Goal: Task Accomplishment & Management: Complete application form

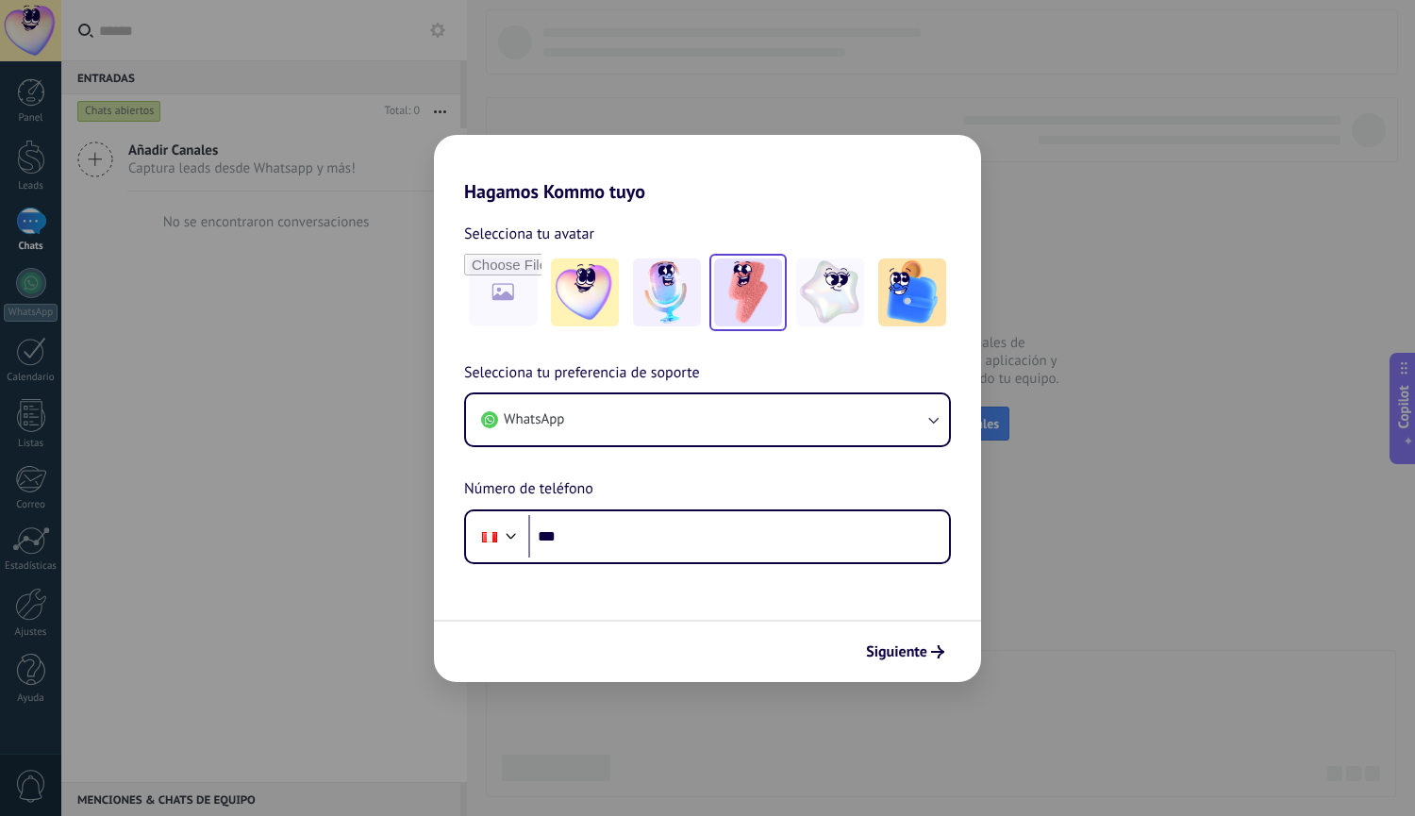
click at [740, 286] on img at bounding box center [748, 292] width 68 height 68
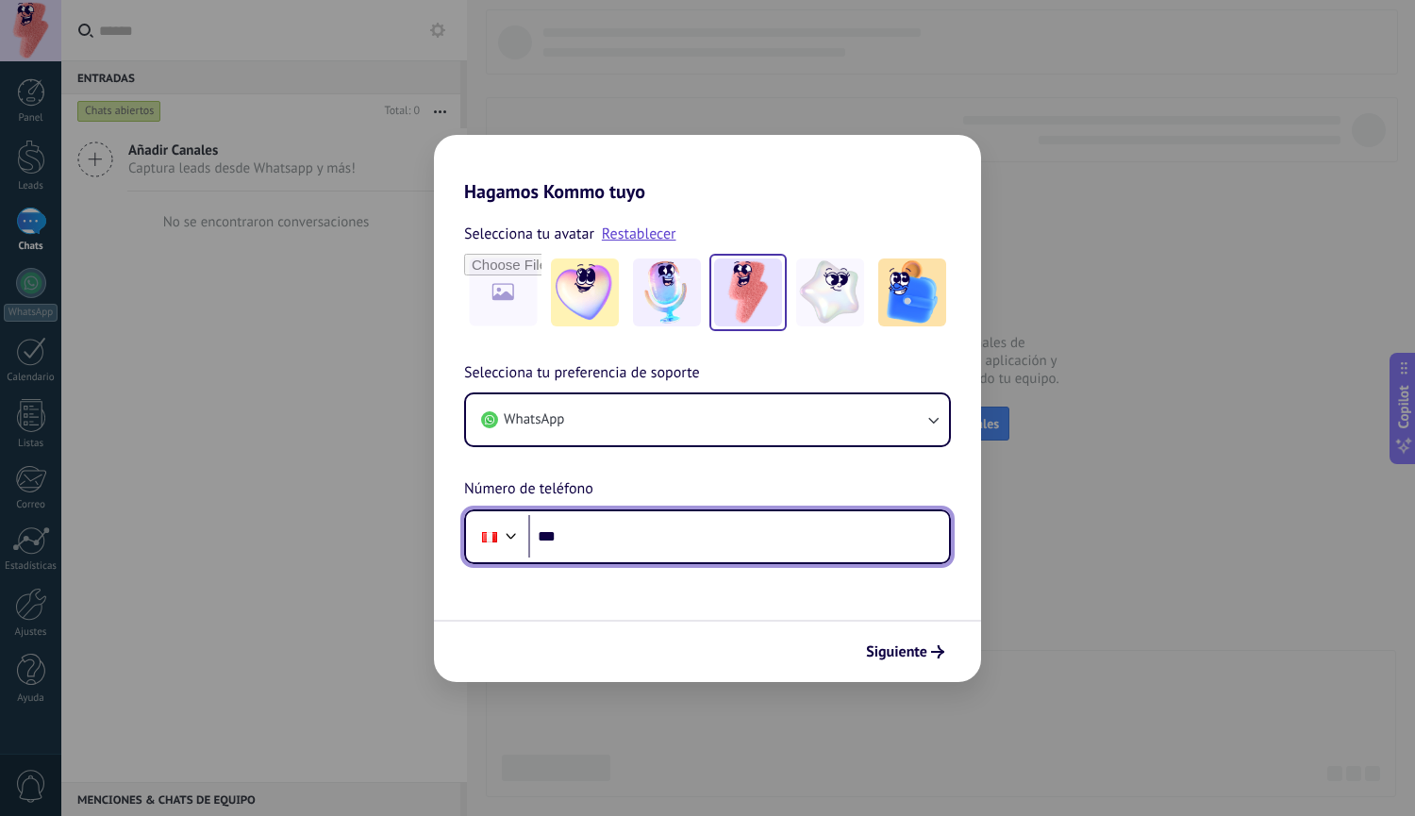
click at [689, 542] on input "***" at bounding box center [738, 536] width 421 height 43
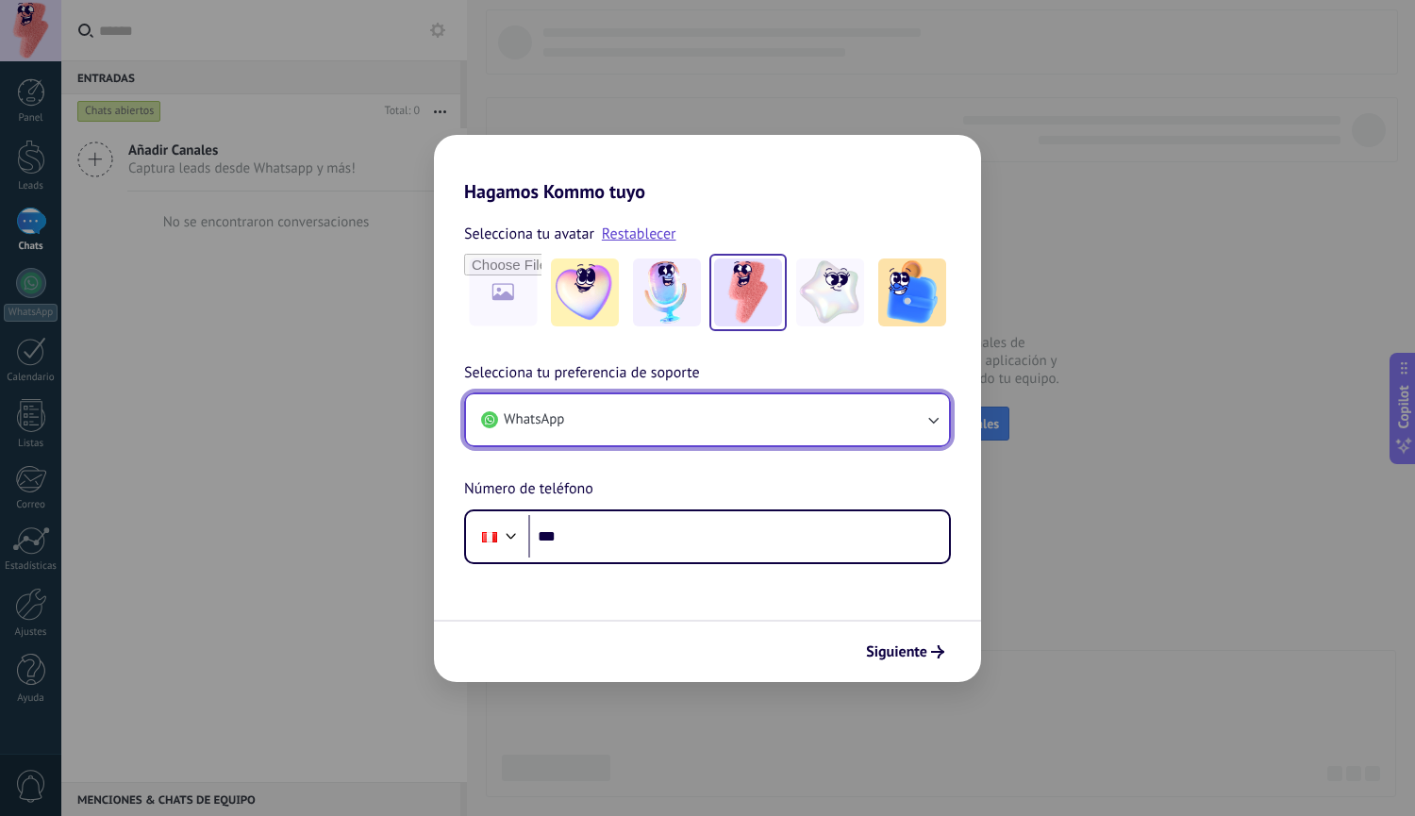
click at [879, 425] on button "WhatsApp" at bounding box center [707, 419] width 483 height 51
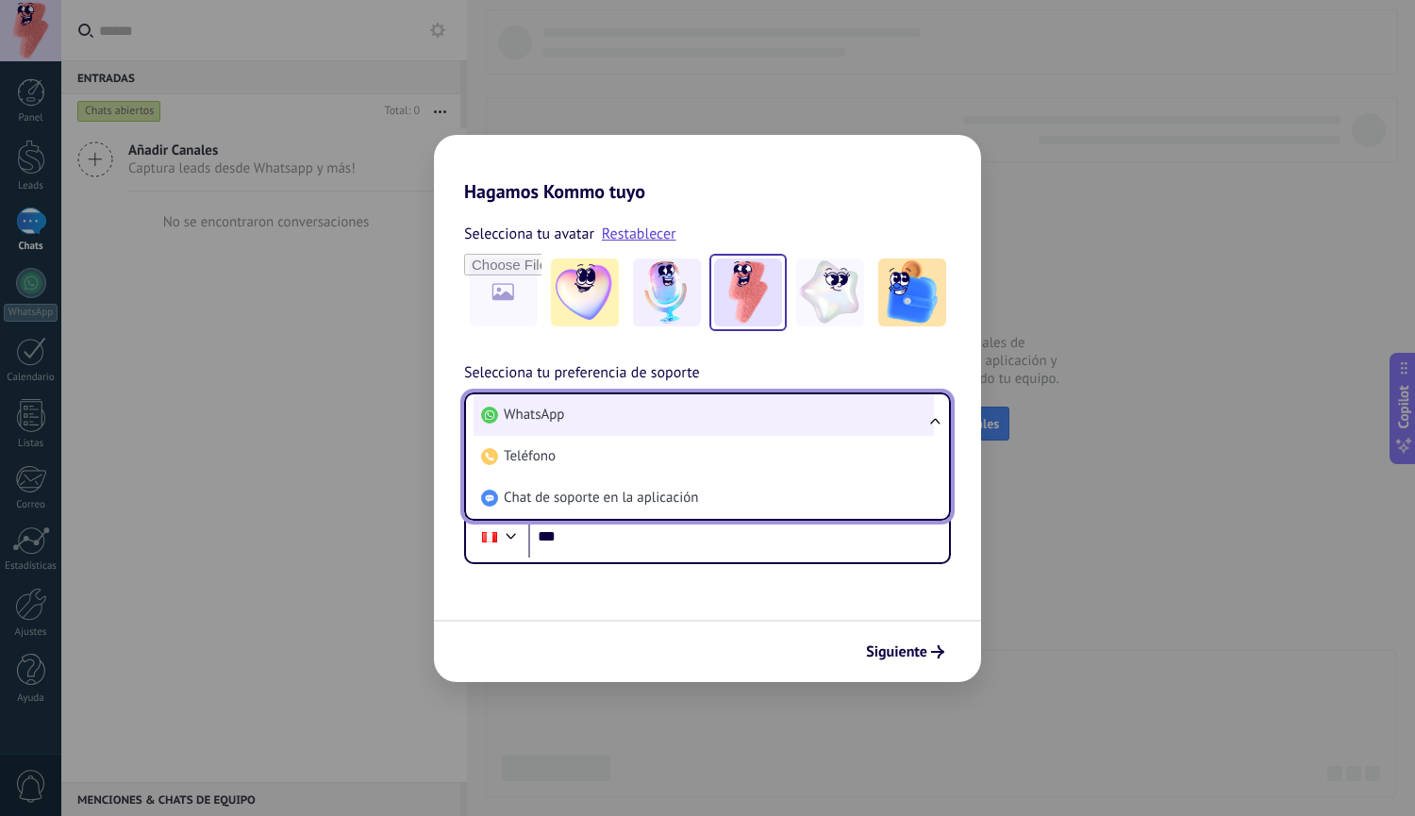
click at [913, 411] on li "WhatsApp" at bounding box center [703, 415] width 460 height 42
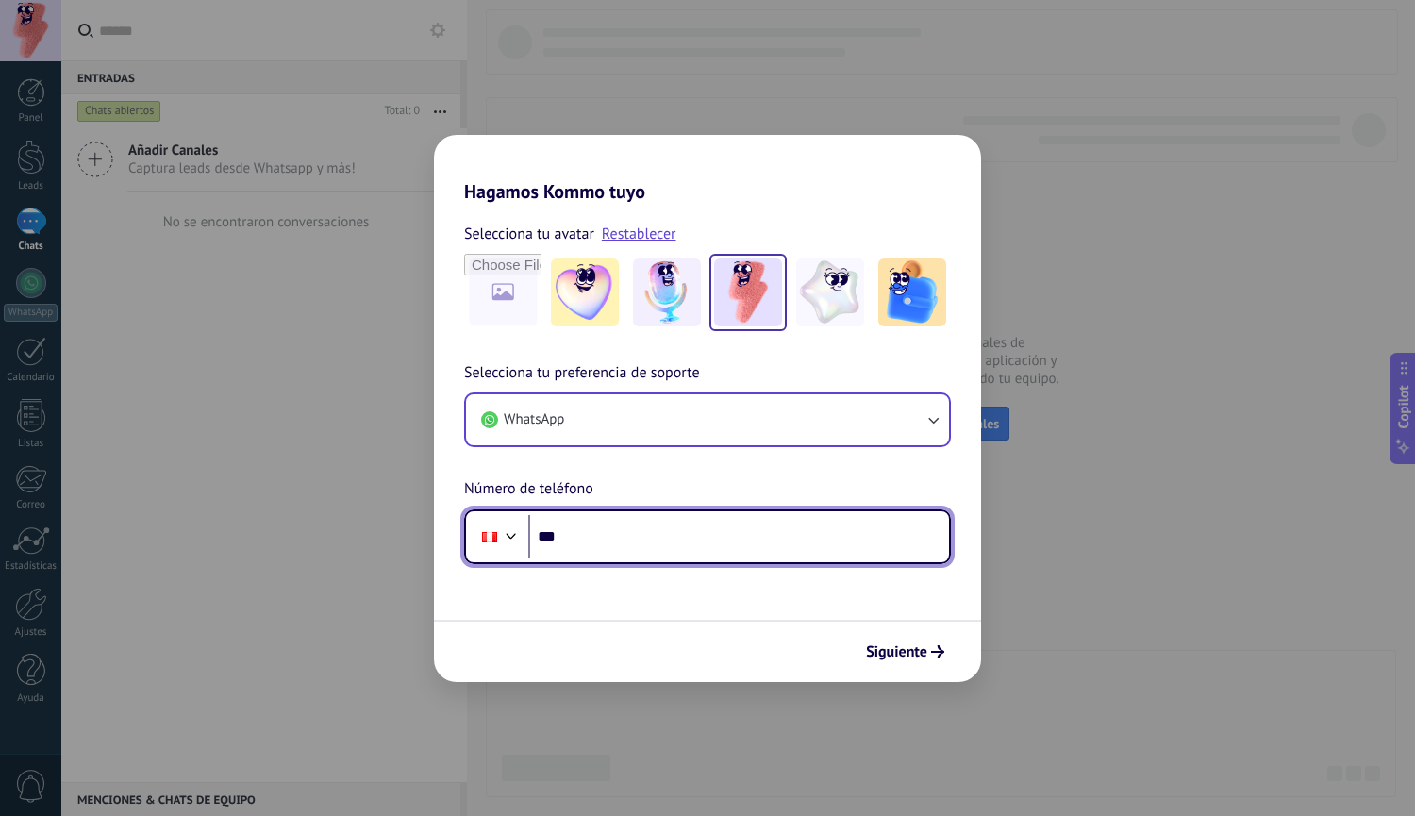
click at [796, 547] on input "***" at bounding box center [738, 536] width 421 height 43
type input "**********"
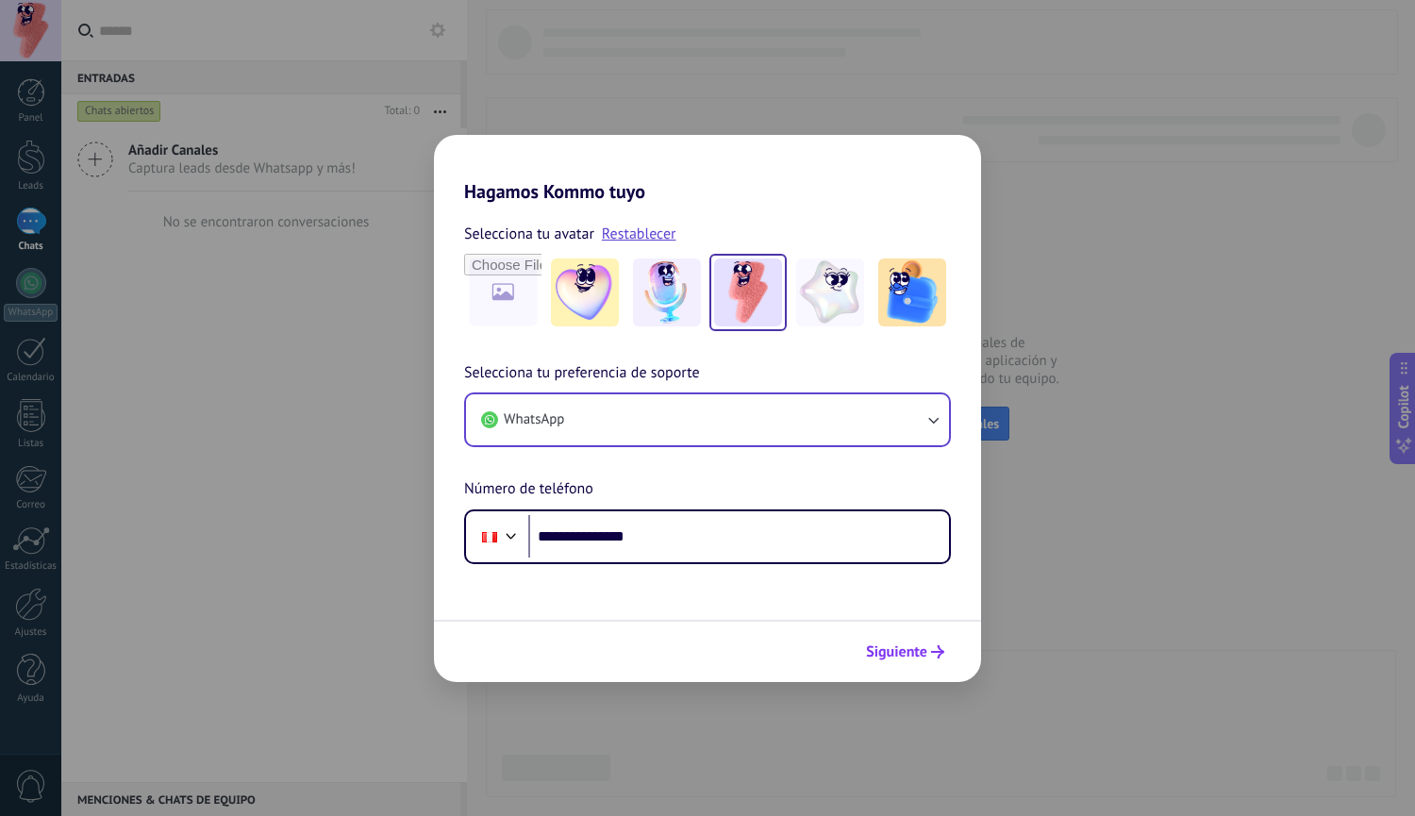
click at [899, 658] on span "Siguiente" at bounding box center [896, 651] width 61 height 13
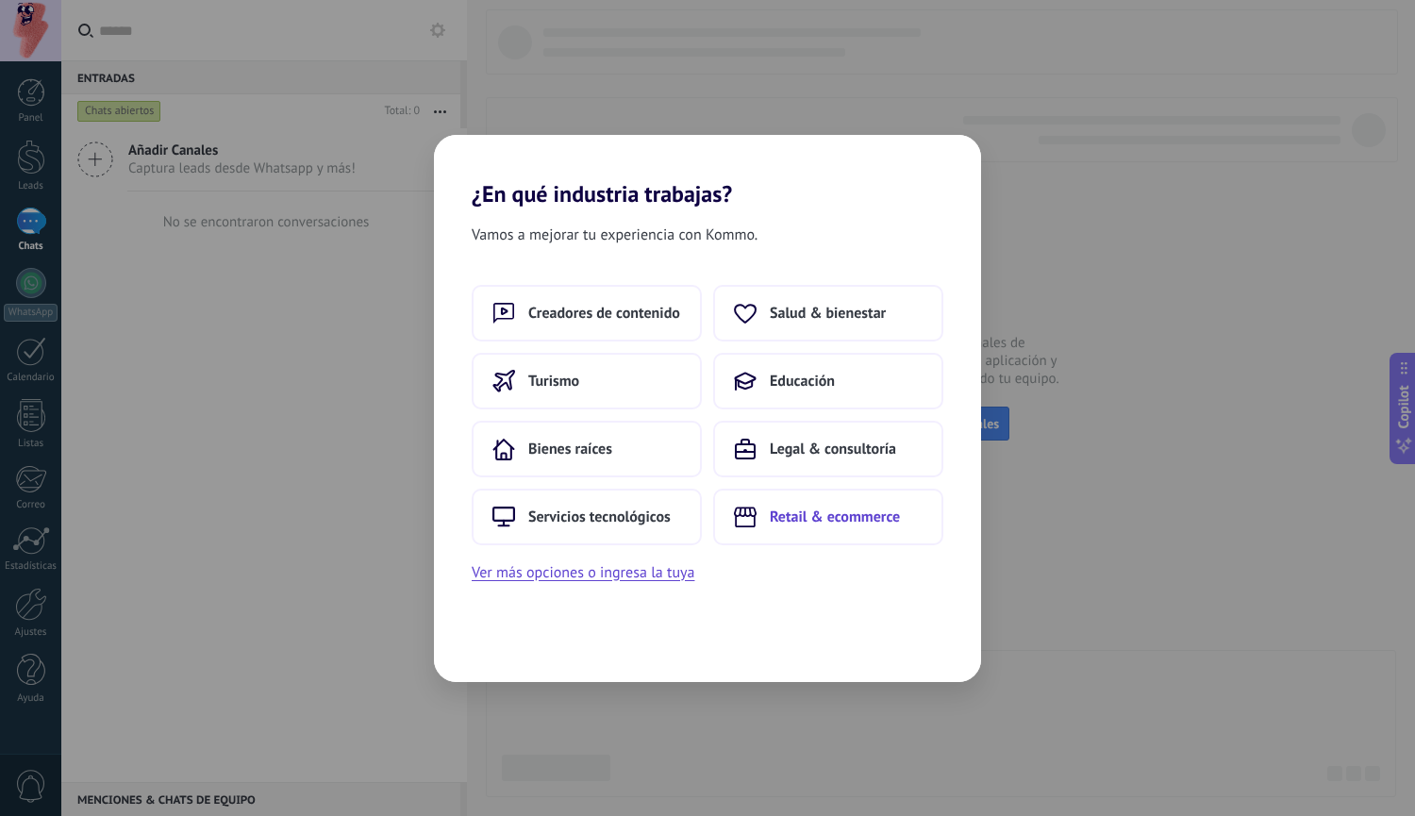
click at [799, 523] on span "Retail & ecommerce" at bounding box center [835, 516] width 130 height 19
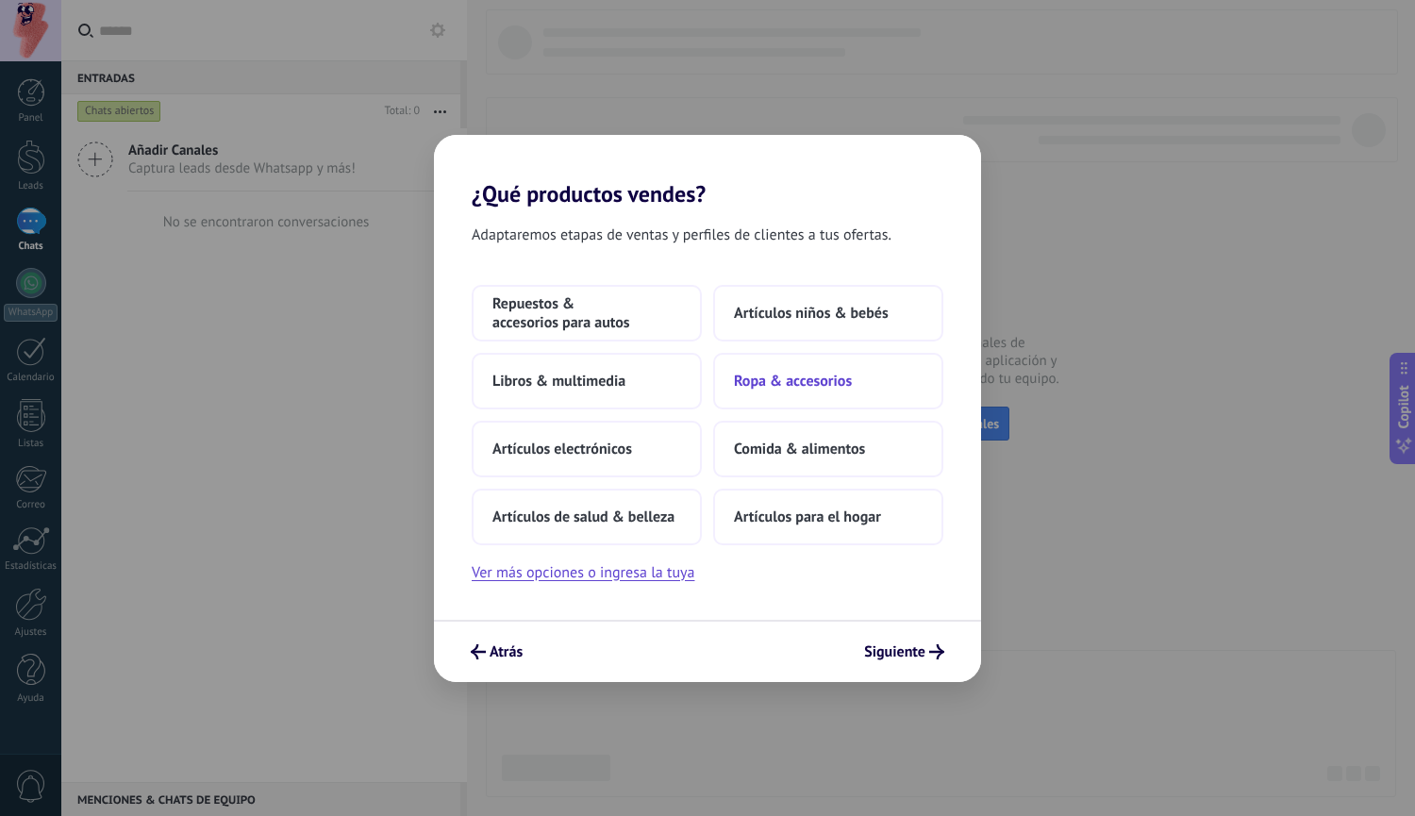
click at [838, 387] on span "Ropa & accesorios" at bounding box center [793, 381] width 118 height 19
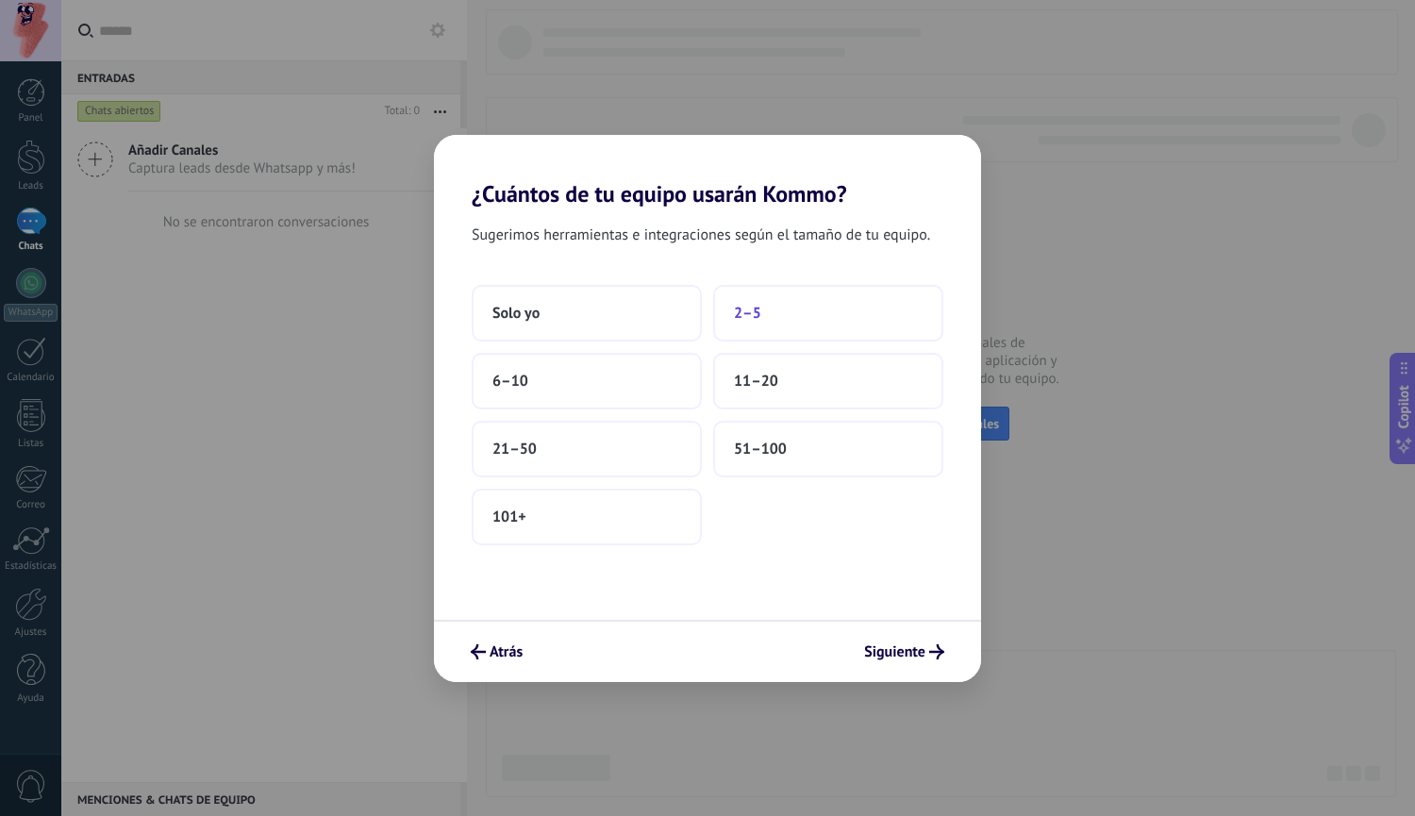
click at [796, 306] on button "2–5" at bounding box center [828, 313] width 230 height 57
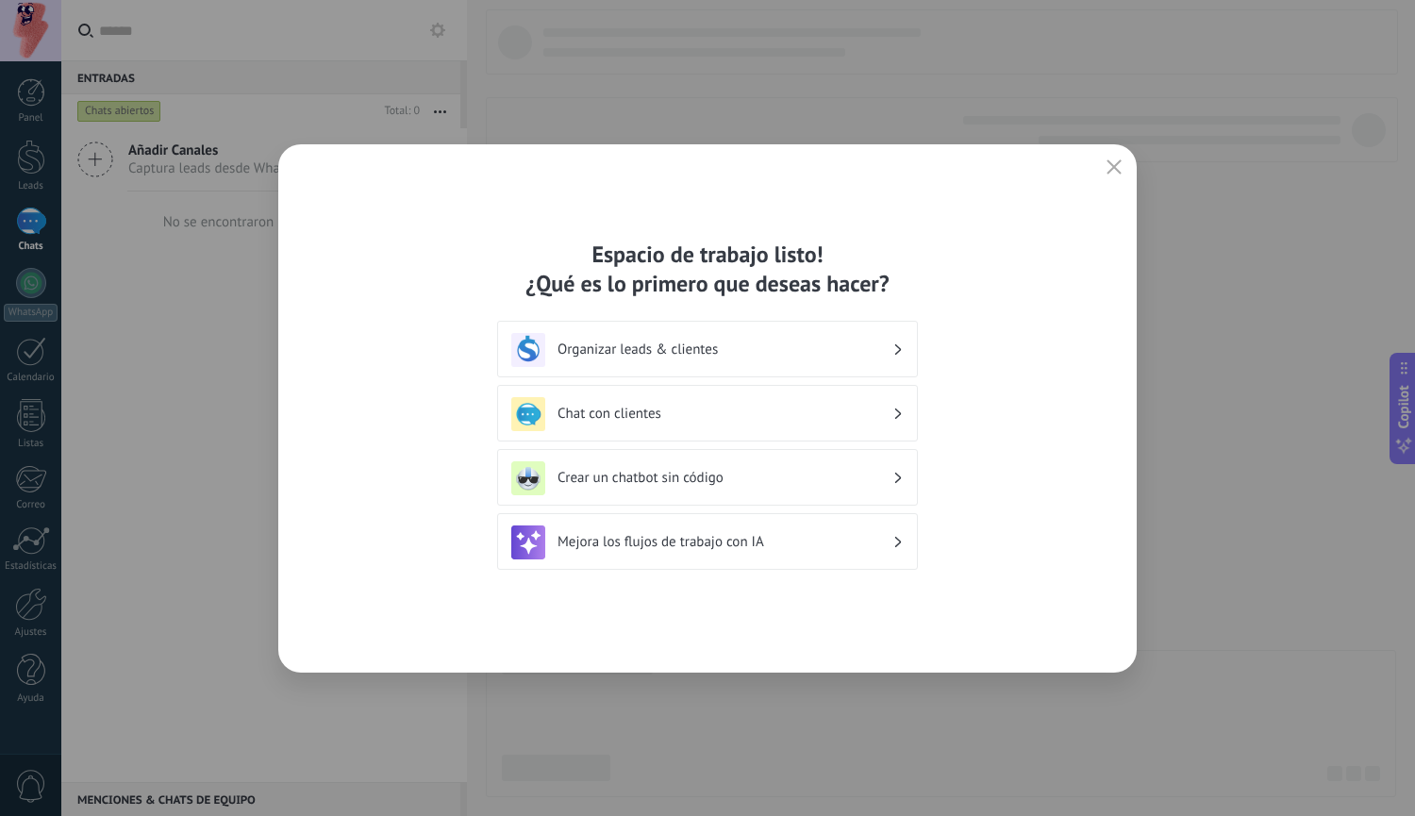
click at [815, 352] on h3 "Organizar leads & clientes" at bounding box center [724, 349] width 335 height 18
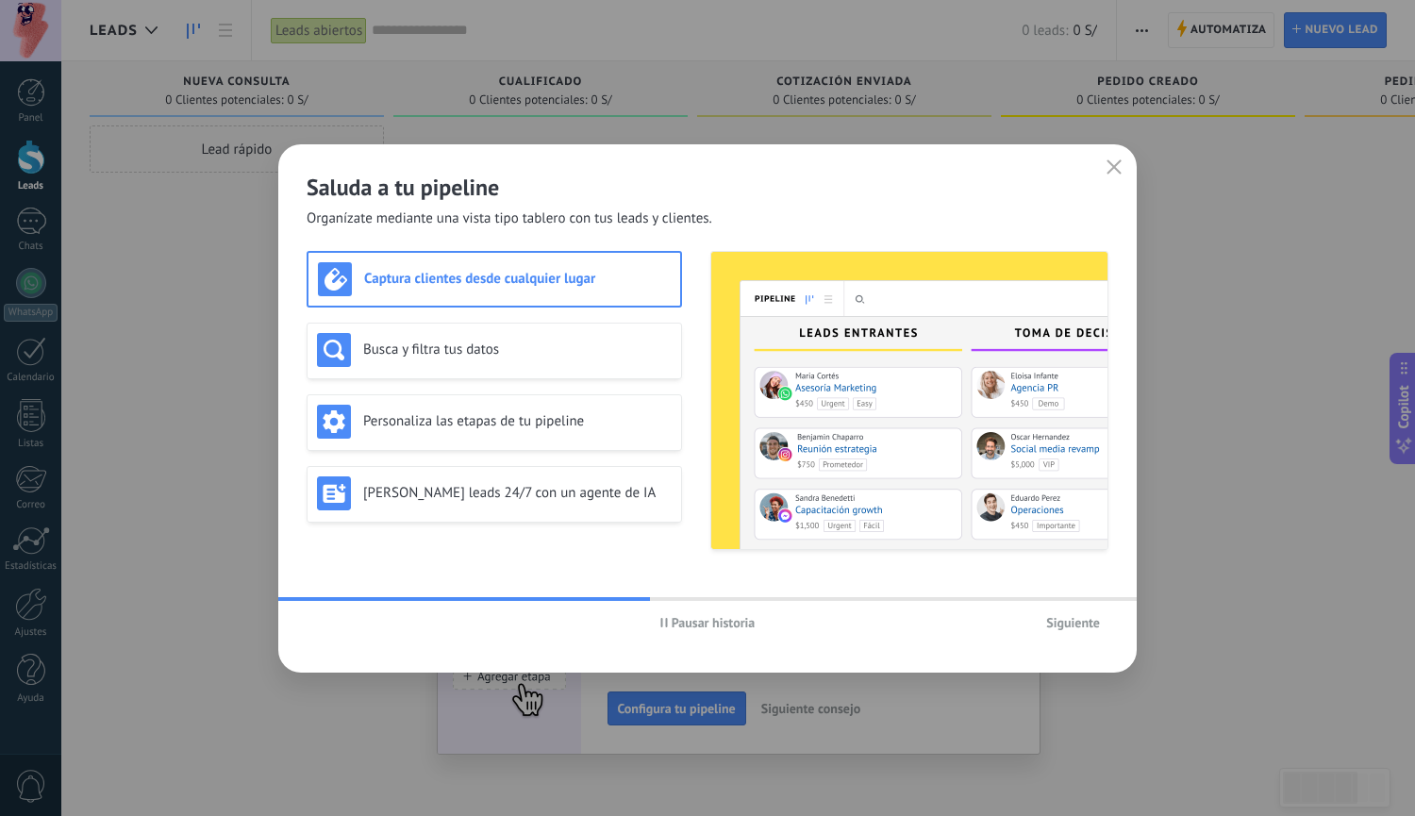
click at [660, 624] on icon "button" at bounding box center [664, 622] width 8 height 9
click at [418, 356] on h3 "Busca y filtra tus datos" at bounding box center [517, 349] width 308 height 18
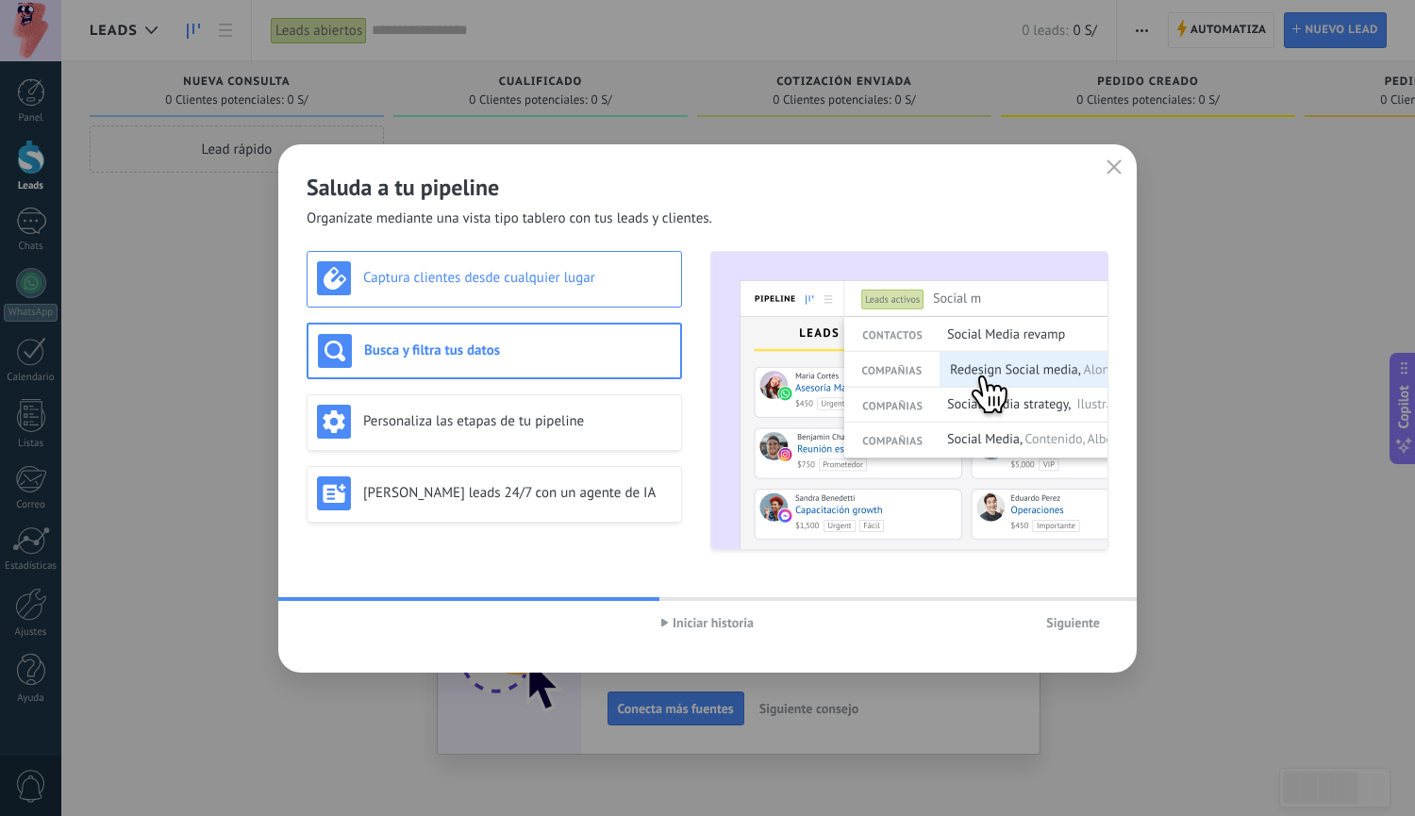
click at [421, 286] on h3 "Captura clientes desde cualquier lugar" at bounding box center [517, 278] width 308 height 18
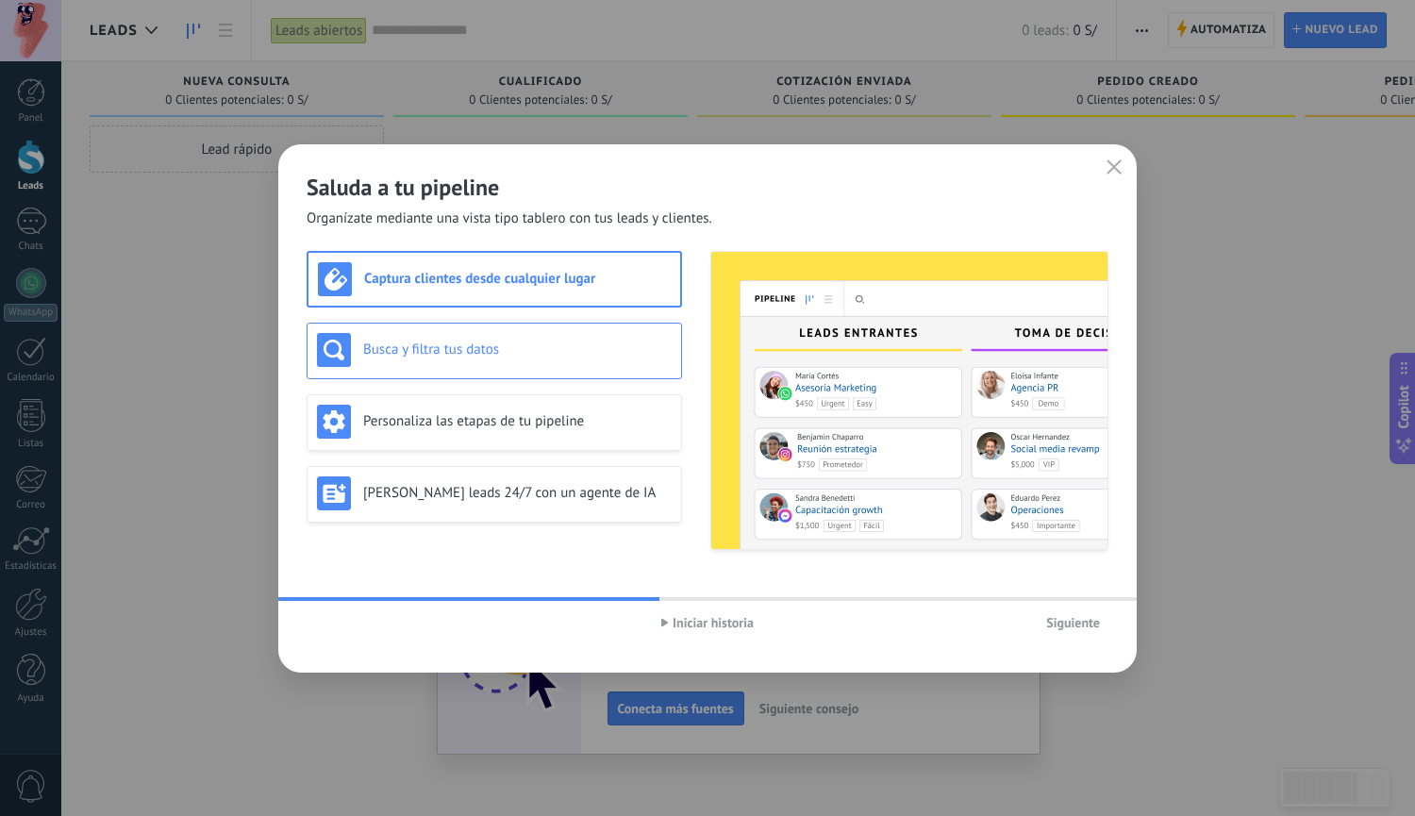
click at [428, 351] on h3 "Busca y filtra tus datos" at bounding box center [517, 349] width 308 height 18
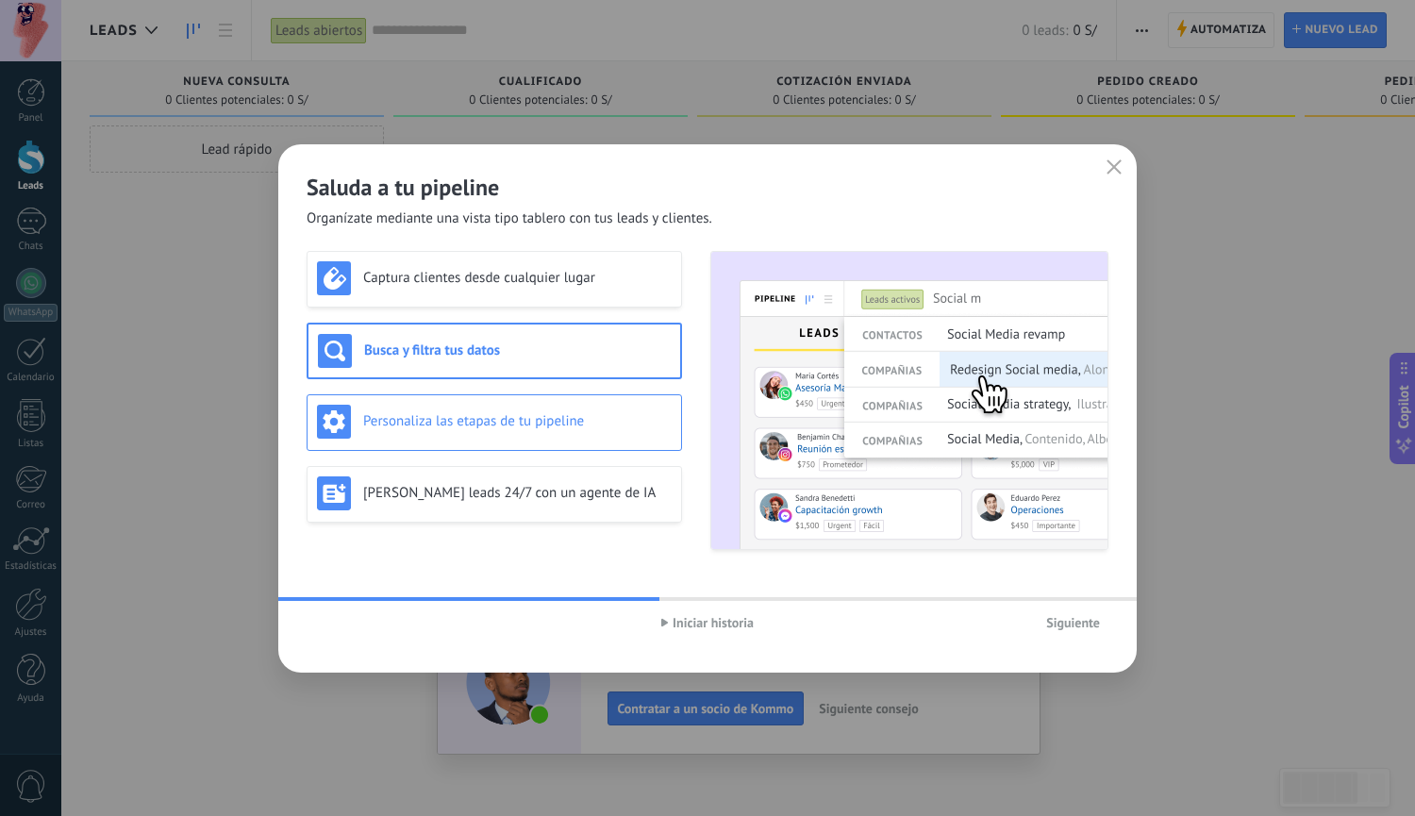
click at [452, 424] on h3 "Personaliza las etapas de tu pipeline" at bounding box center [517, 421] width 308 height 18
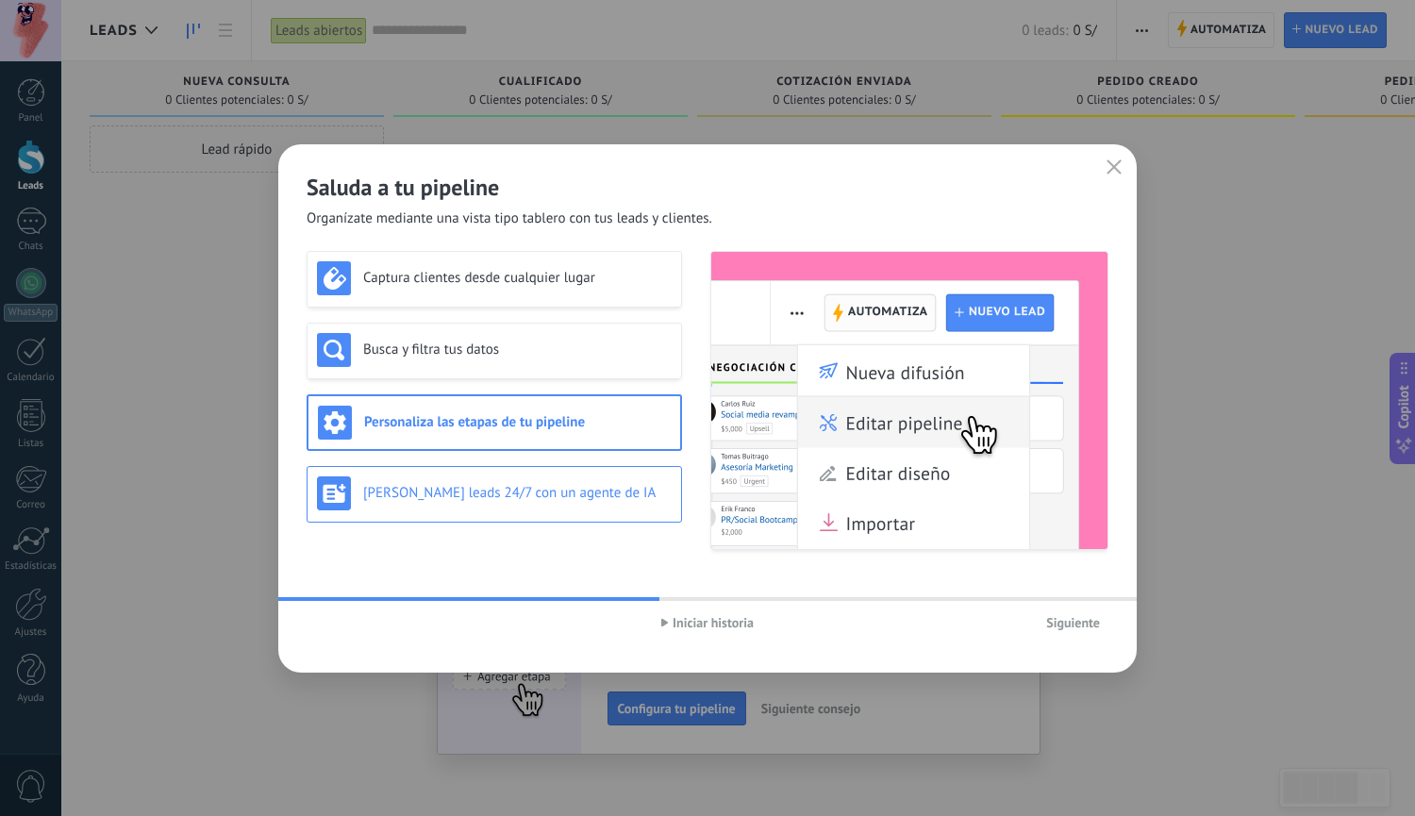
click at [539, 499] on h3 "[PERSON_NAME] leads 24/7 con un agente de IA" at bounding box center [517, 493] width 308 height 18
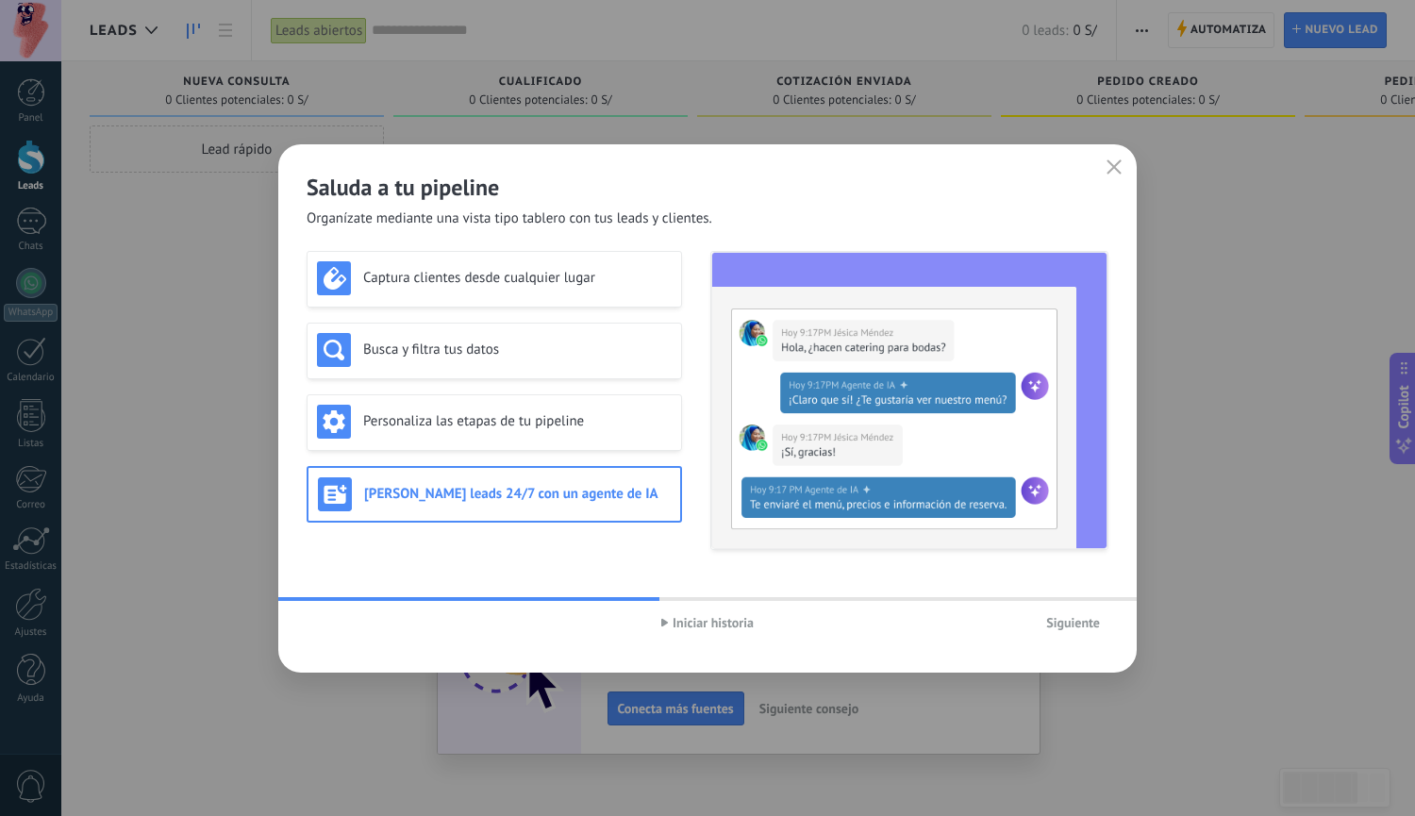
click at [1091, 624] on span "Siguiente" at bounding box center [1073, 622] width 54 height 13
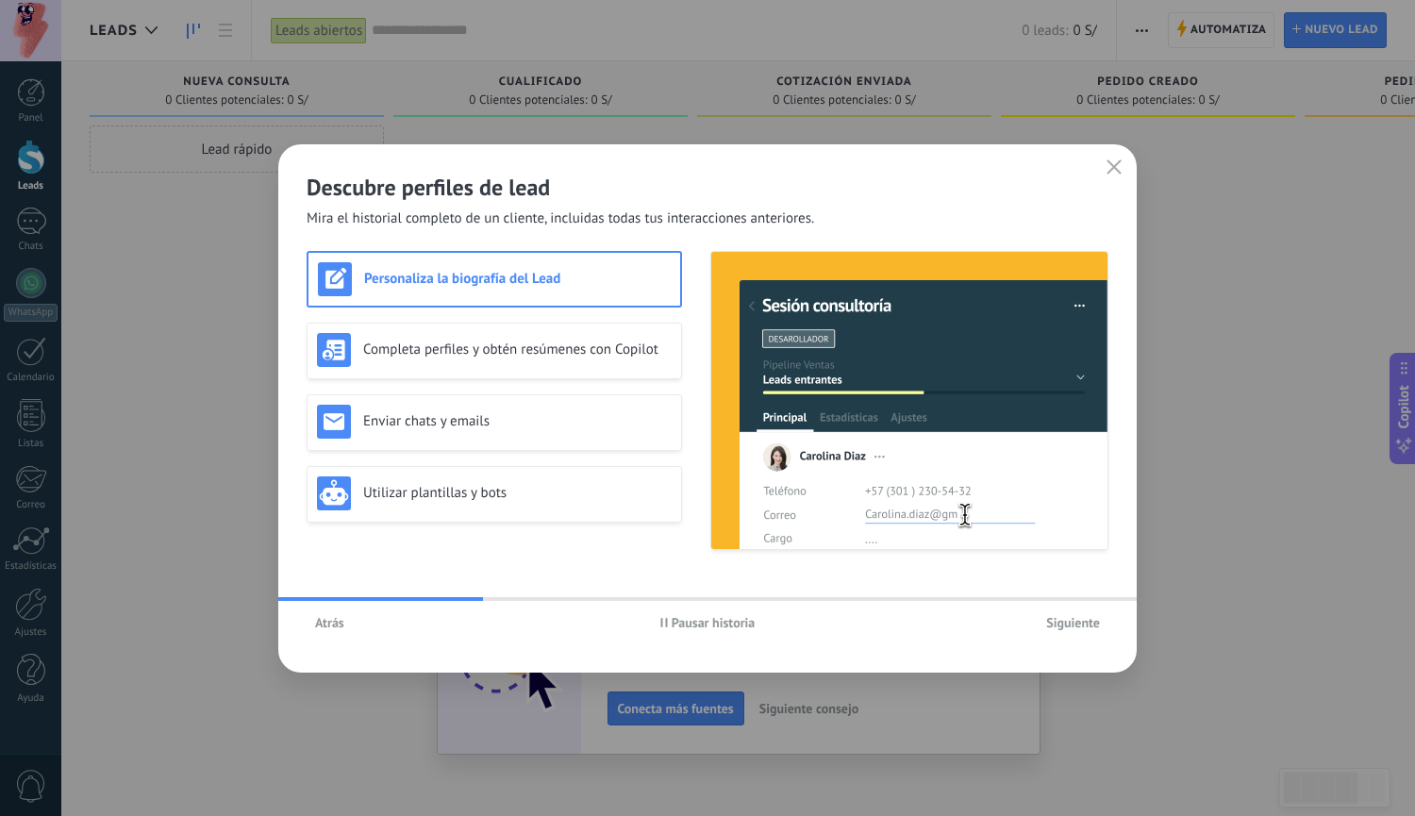
click at [730, 621] on span "Pausar historia" at bounding box center [714, 622] width 84 height 13
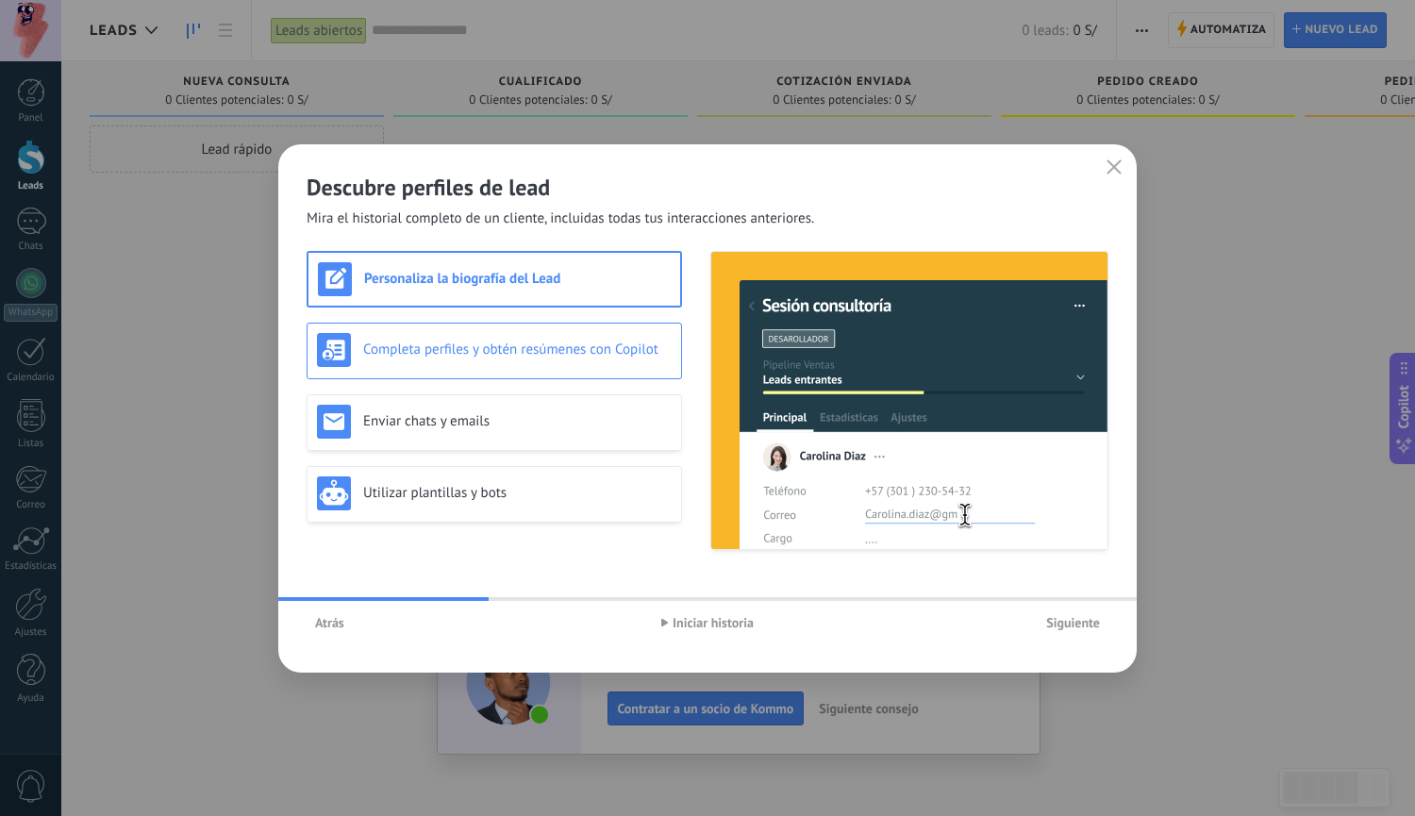
click at [580, 367] on div "Completa perfiles y obtén resúmenes con Copilot" at bounding box center [494, 351] width 375 height 57
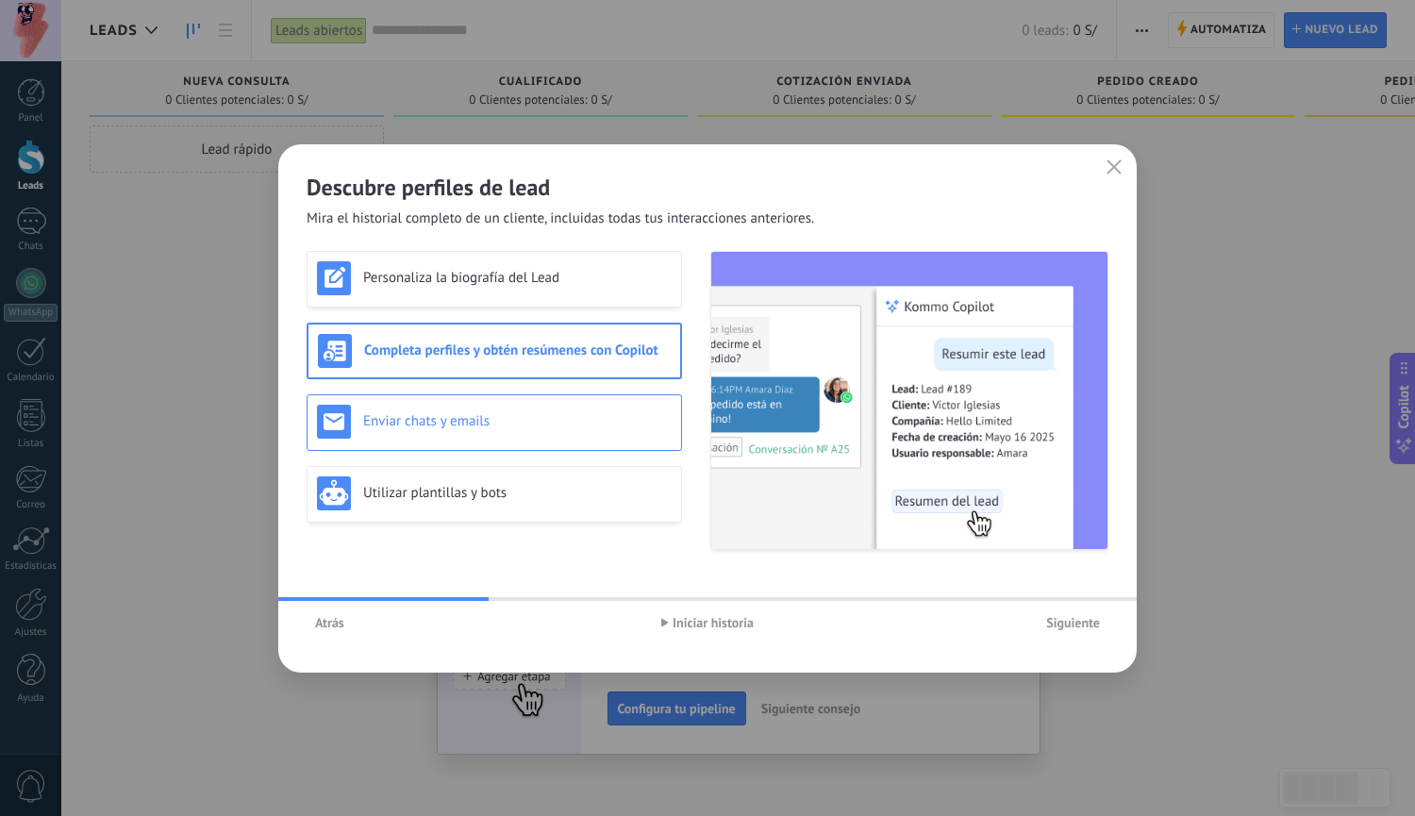
click at [550, 423] on h3 "Enviar chats y emails" at bounding box center [517, 421] width 308 height 18
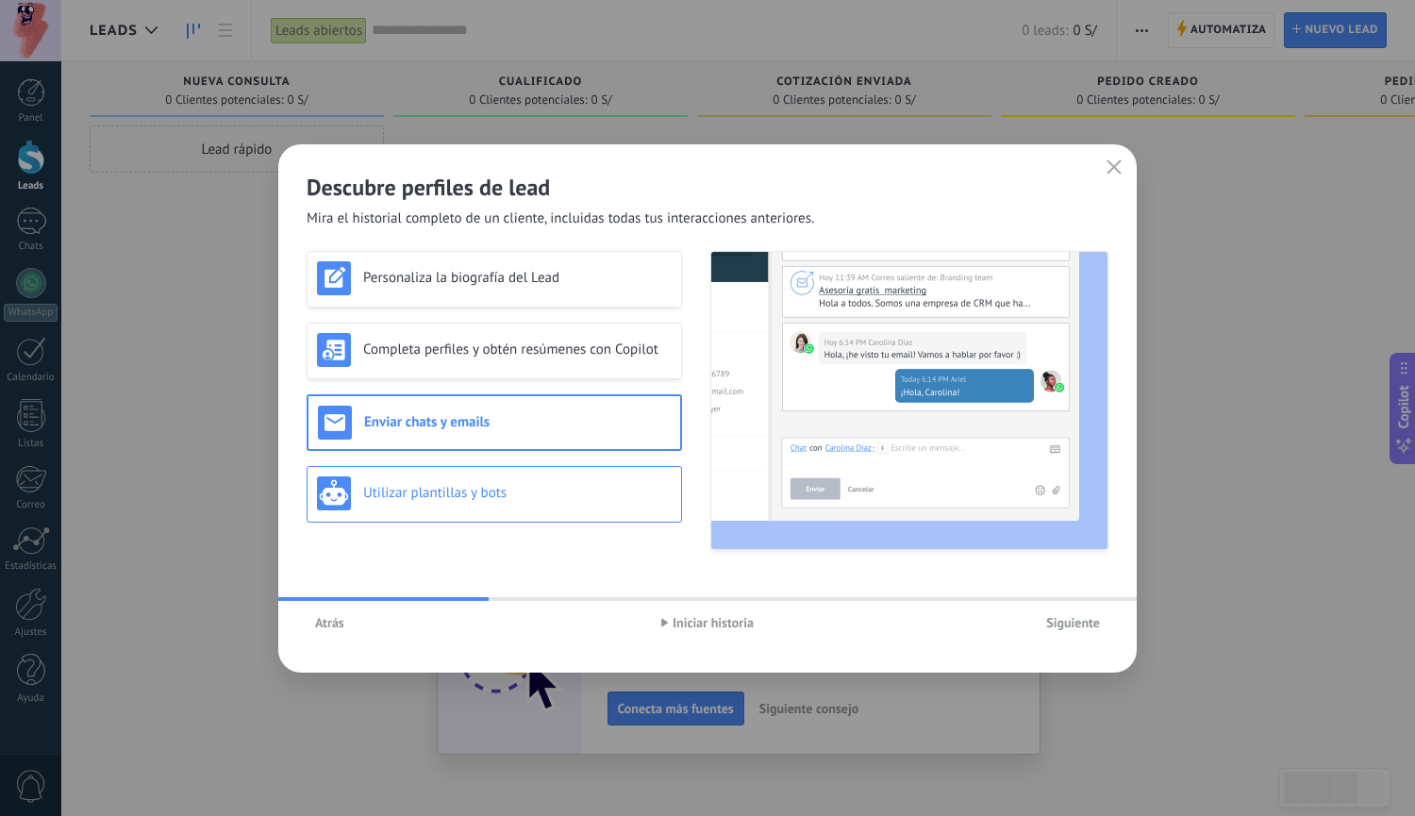
click at [533, 502] on div "Utilizar plantillas y bots" at bounding box center [494, 493] width 355 height 34
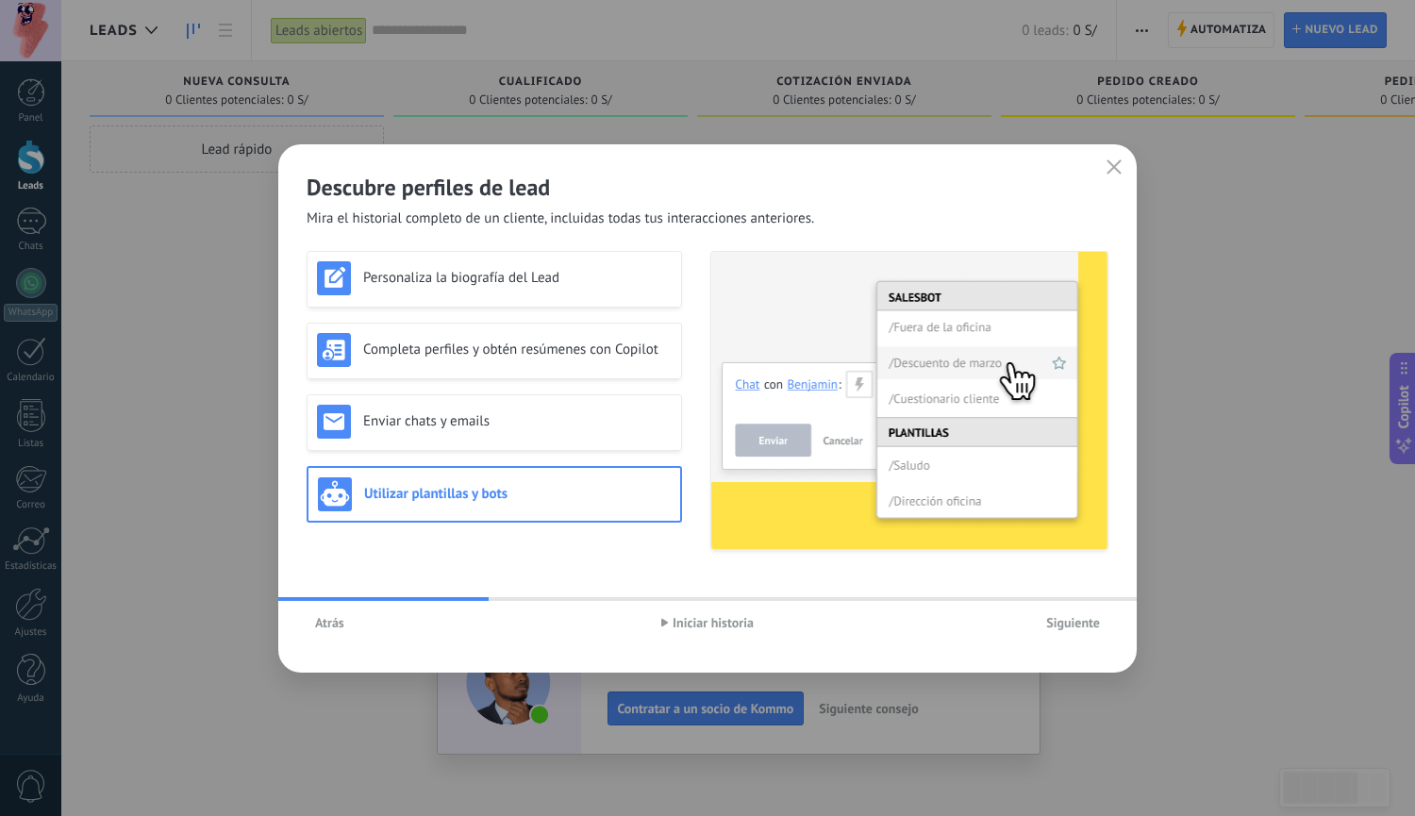
click at [1071, 621] on span "Siguiente" at bounding box center [1073, 622] width 54 height 13
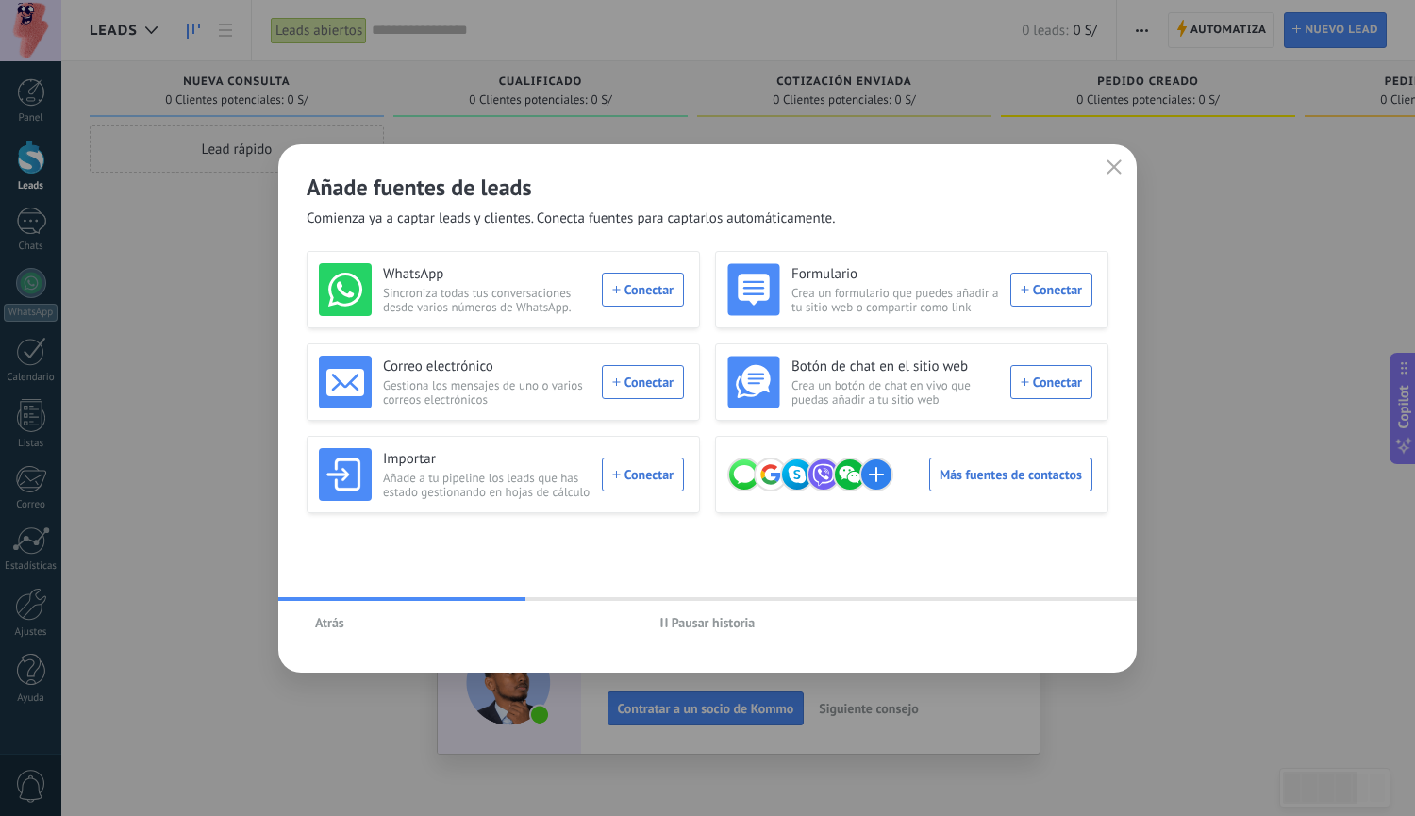
click at [664, 625] on icon "button" at bounding box center [664, 622] width 8 height 9
click at [656, 288] on div "WhatsApp Sincroniza todas tus conversaciones desde varios números de WhatsApp. …" at bounding box center [501, 289] width 365 height 53
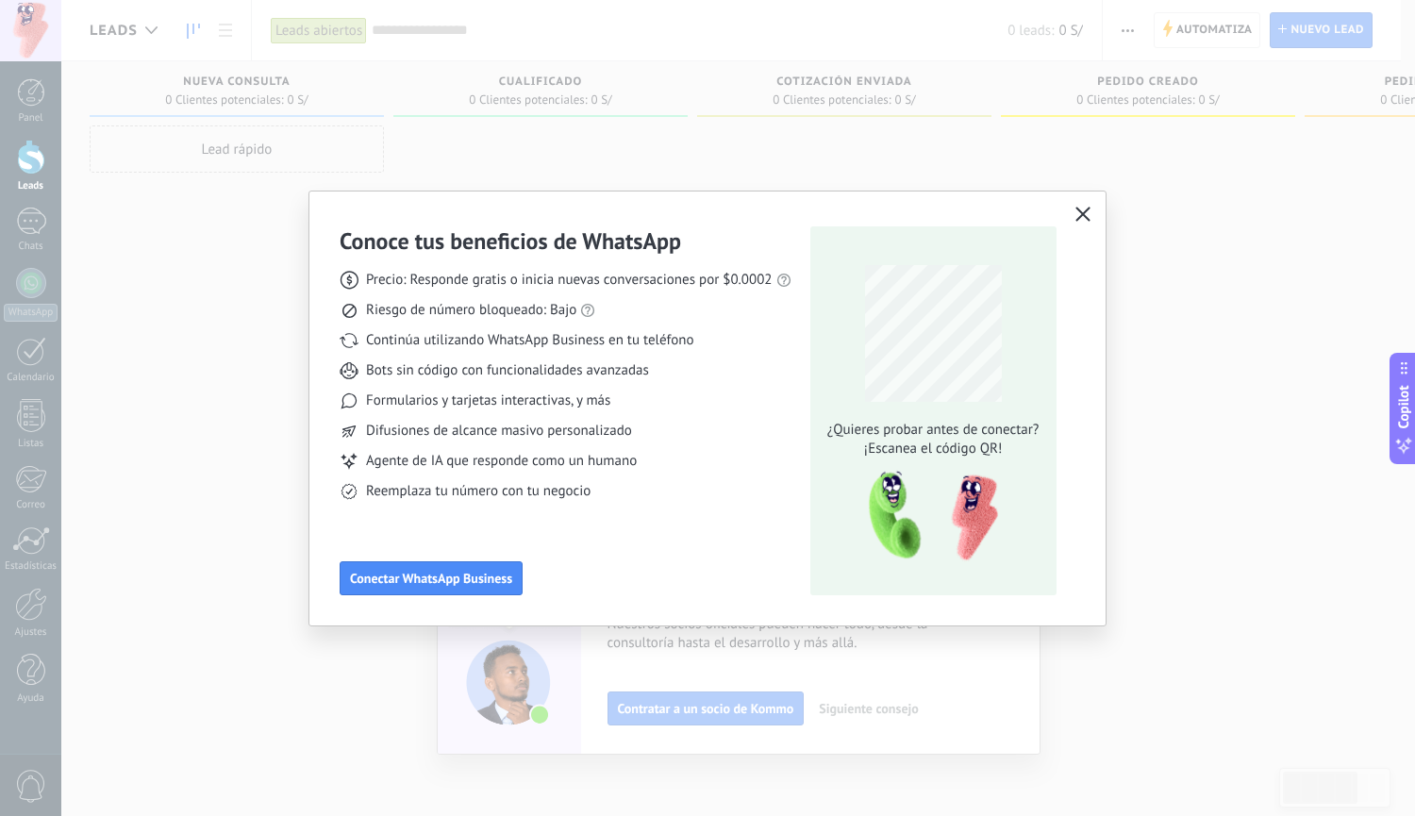
click at [1082, 213] on icon "button" at bounding box center [1082, 214] width 15 height 15
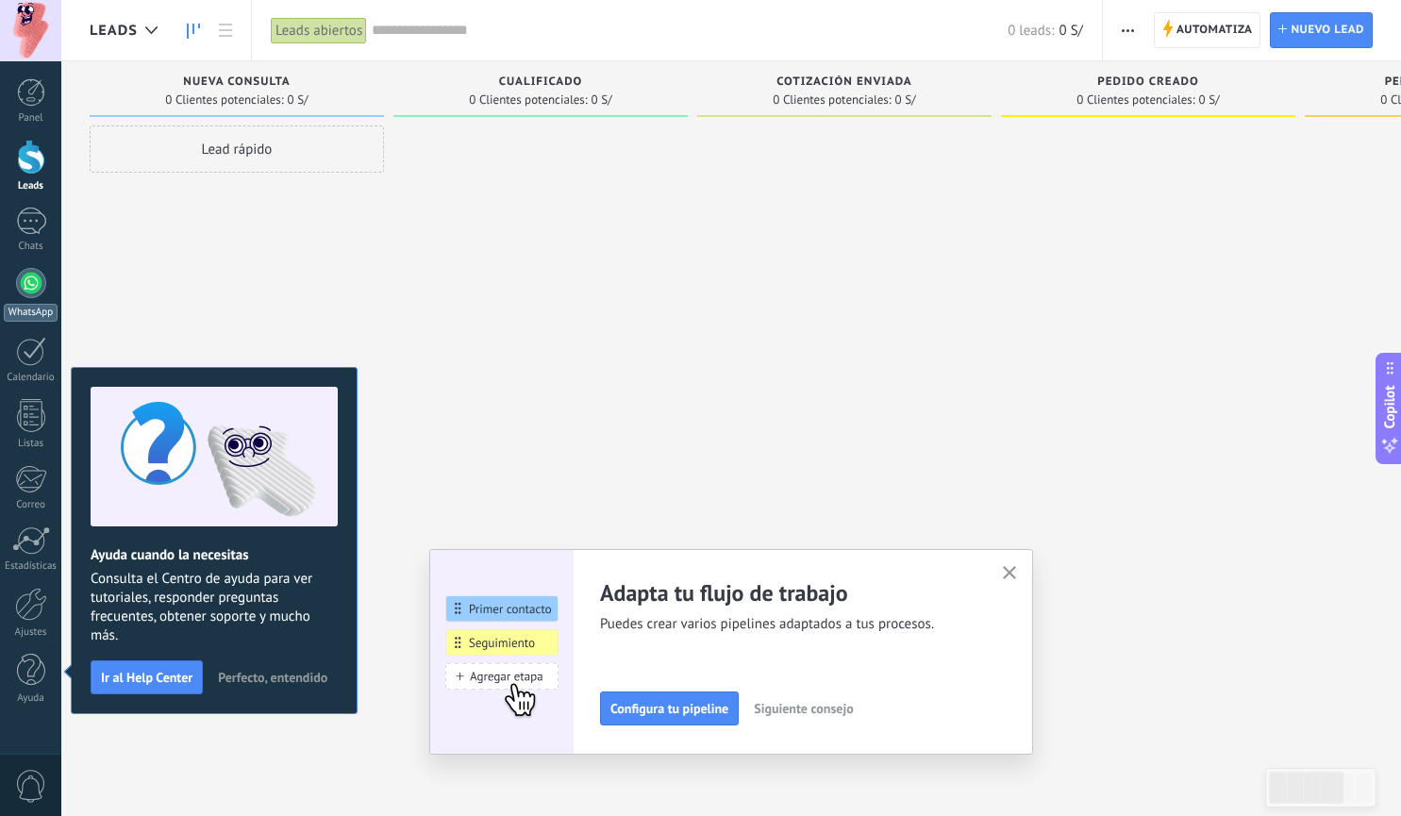
click at [25, 286] on div at bounding box center [31, 283] width 30 height 30
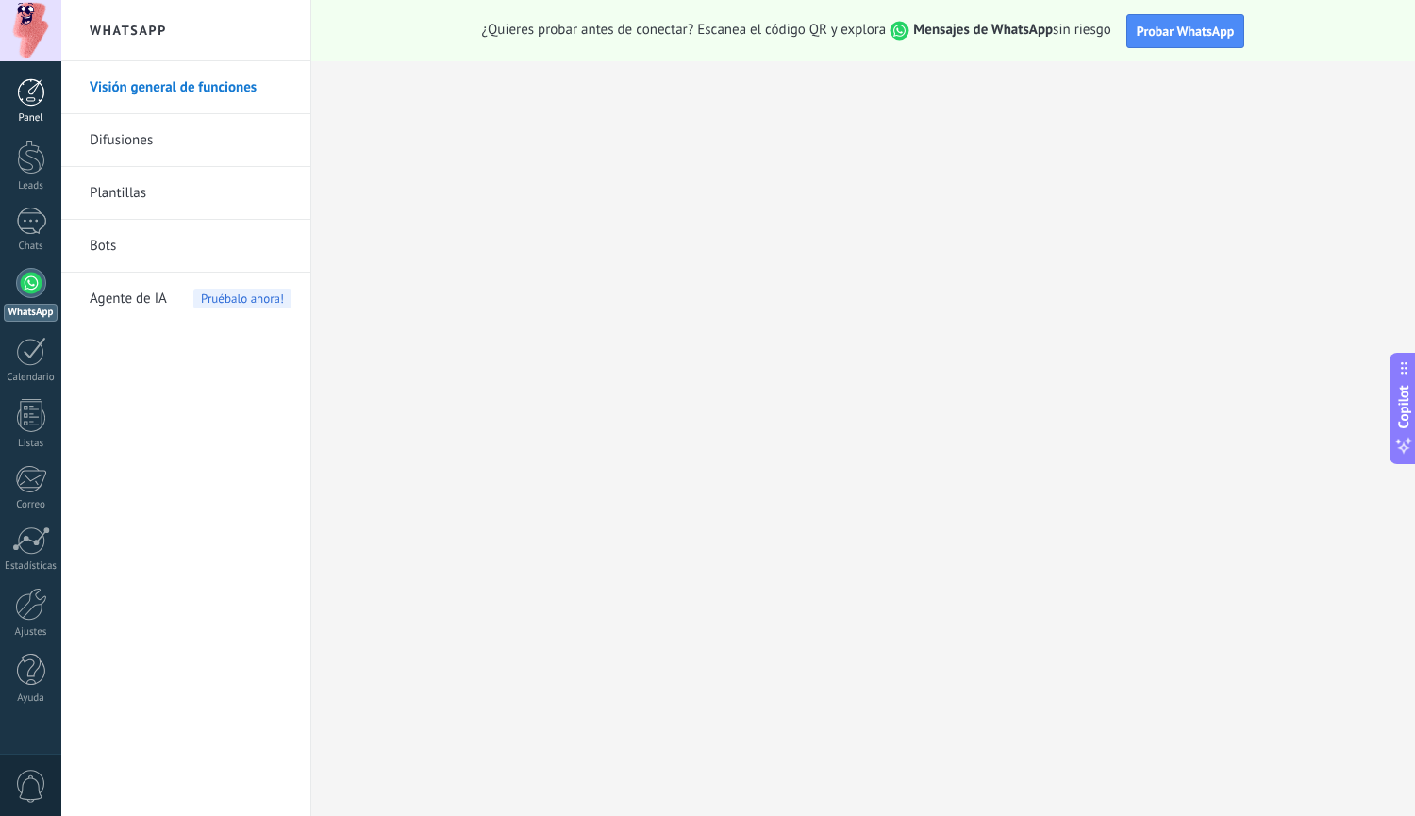
click at [26, 104] on div at bounding box center [31, 92] width 28 height 28
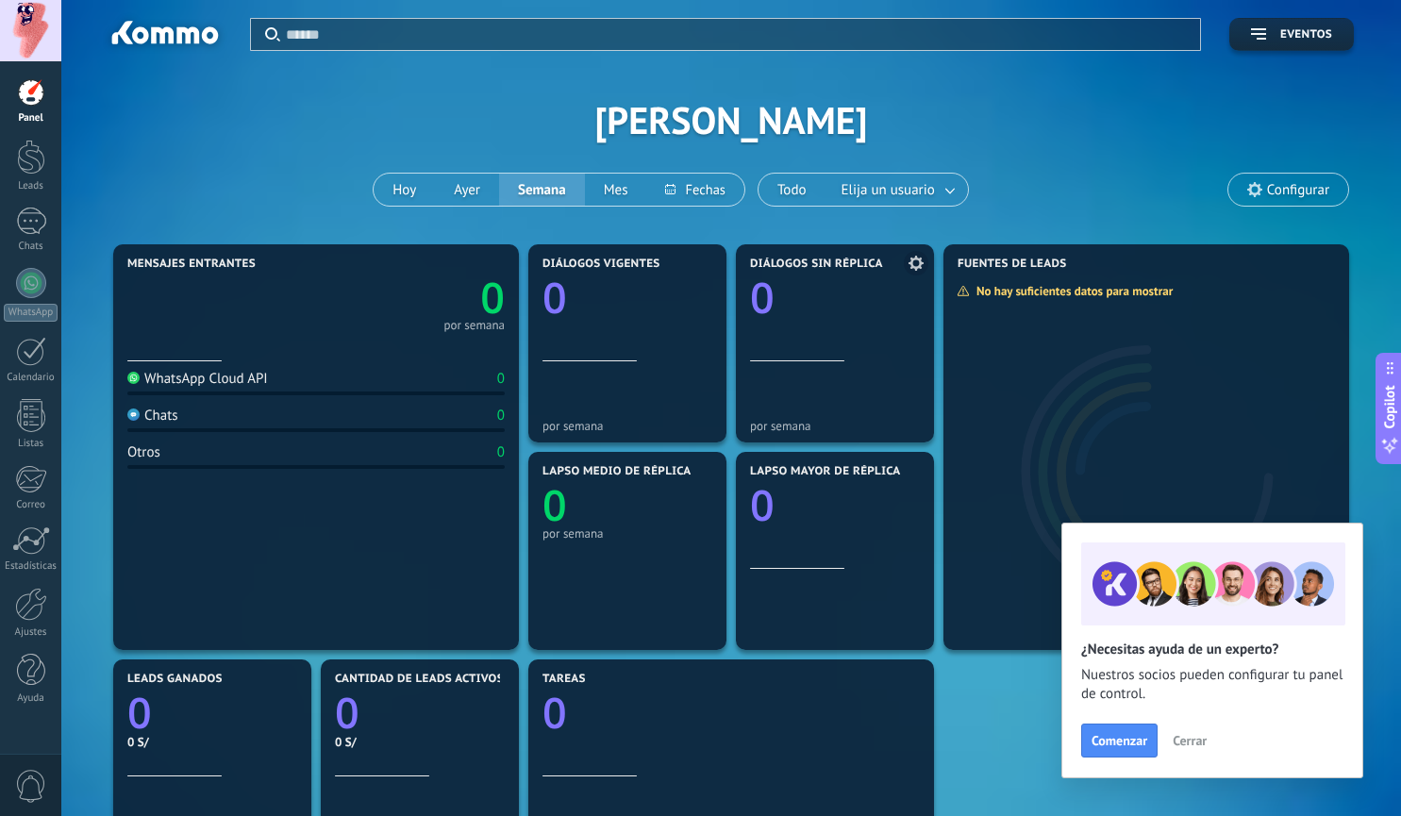
scroll to position [189, 0]
